Goal: Navigation & Orientation: Find specific page/section

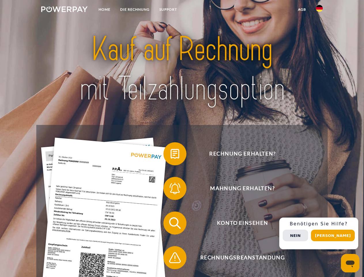
click at [64, 10] on img at bounding box center [64, 9] width 46 height 6
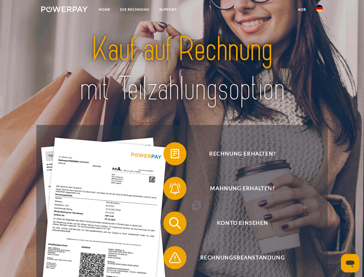
click at [319, 10] on img at bounding box center [319, 8] width 7 height 7
click at [302, 10] on link "agb" at bounding box center [302, 9] width 18 height 10
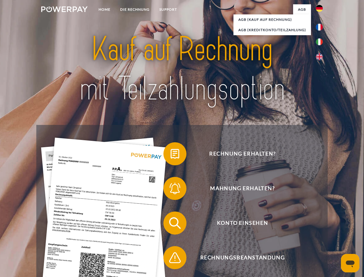
click at [171, 155] on span at bounding box center [166, 153] width 29 height 29
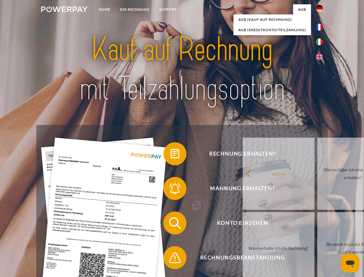
click at [243, 189] on link "zurück" at bounding box center [279, 173] width 72 height 72
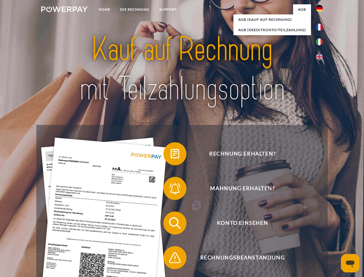
click at [171, 224] on span at bounding box center [166, 222] width 29 height 29
click at [171, 258] on span at bounding box center [166, 257] width 29 height 29
click at [321, 233] on div "Rechnung erhalten? Mahnung erhalten? Konto einsehen" at bounding box center [181, 240] width 291 height 231
click at [307, 234] on span "Konto einsehen" at bounding box center [242, 222] width 141 height 23
click at [335, 235] on header "Home DIE RECHNUNG SUPPORT" at bounding box center [182, 199] width 364 height 398
